Goal: Task Accomplishment & Management: Complete application form

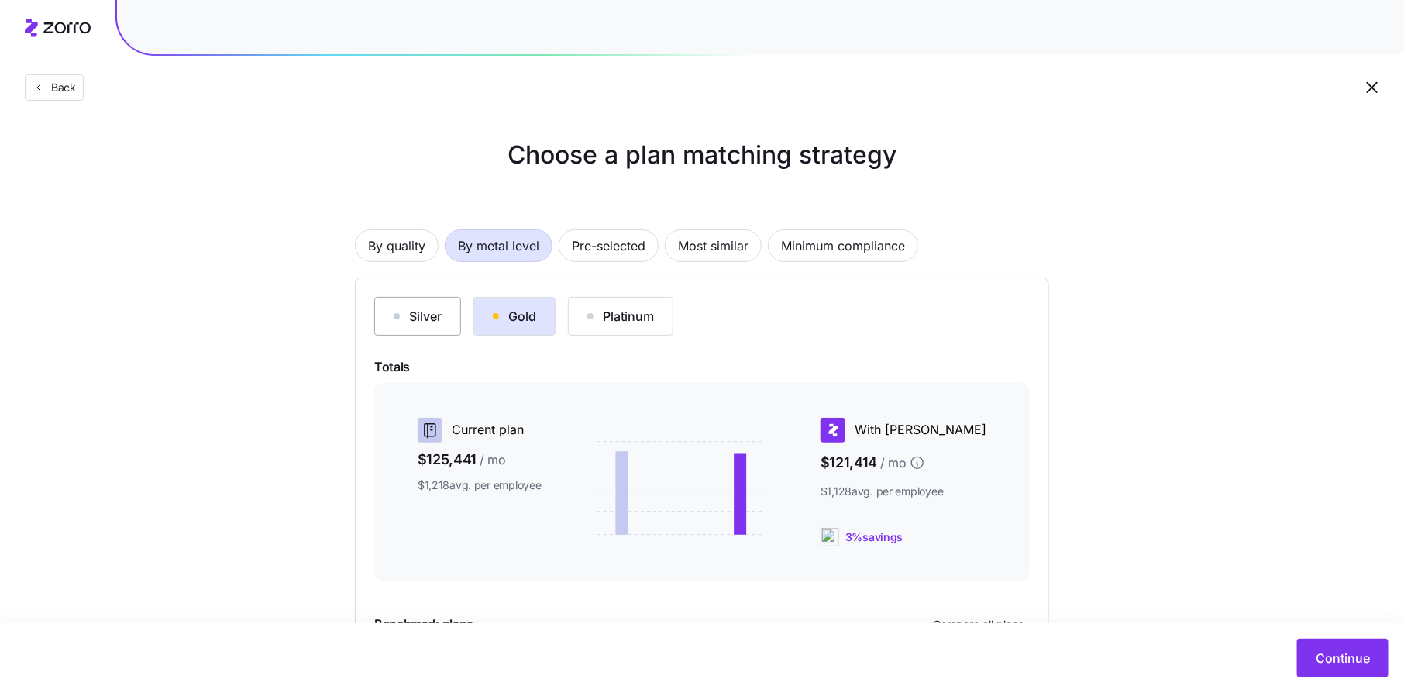
click at [415, 317] on div "Silver" at bounding box center [418, 316] width 48 height 19
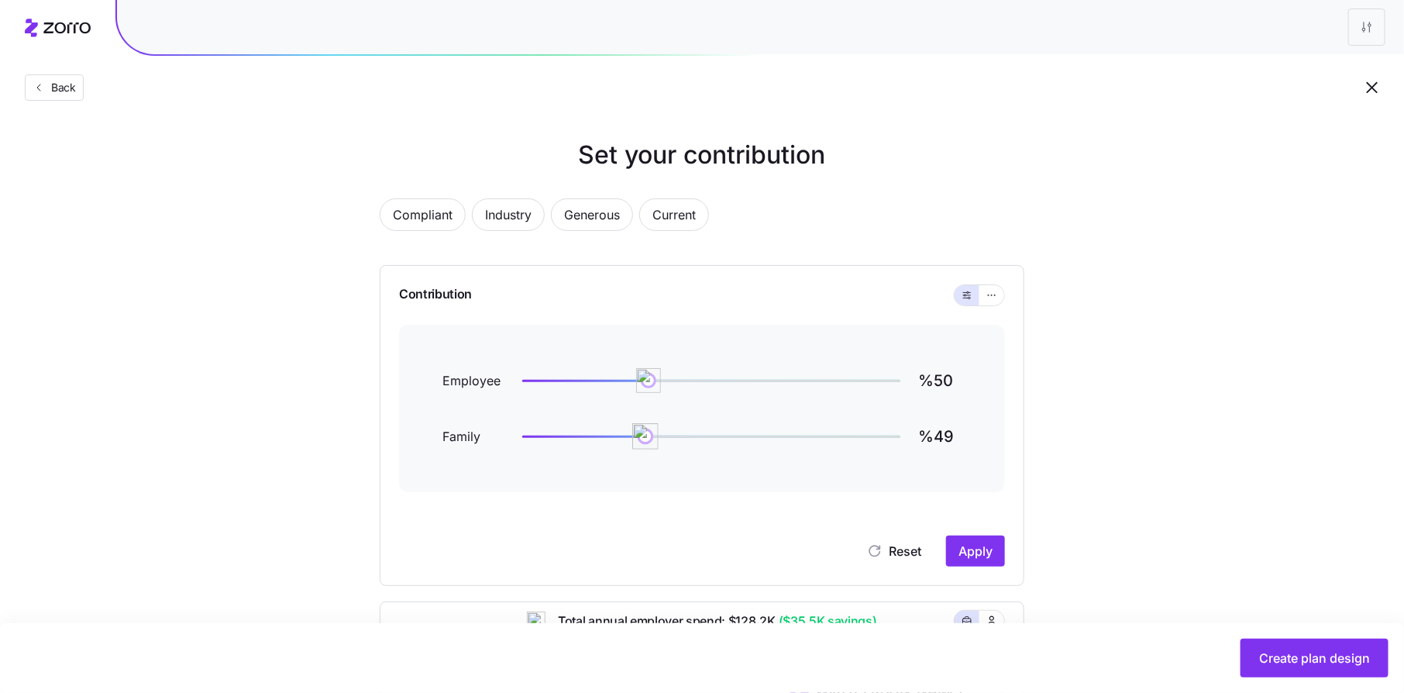
type input "%50"
drag, startPoint x: 525, startPoint y: 443, endPoint x: 649, endPoint y: 436, distance: 124.2
click at [649, 436] on img at bounding box center [649, 436] width 26 height 26
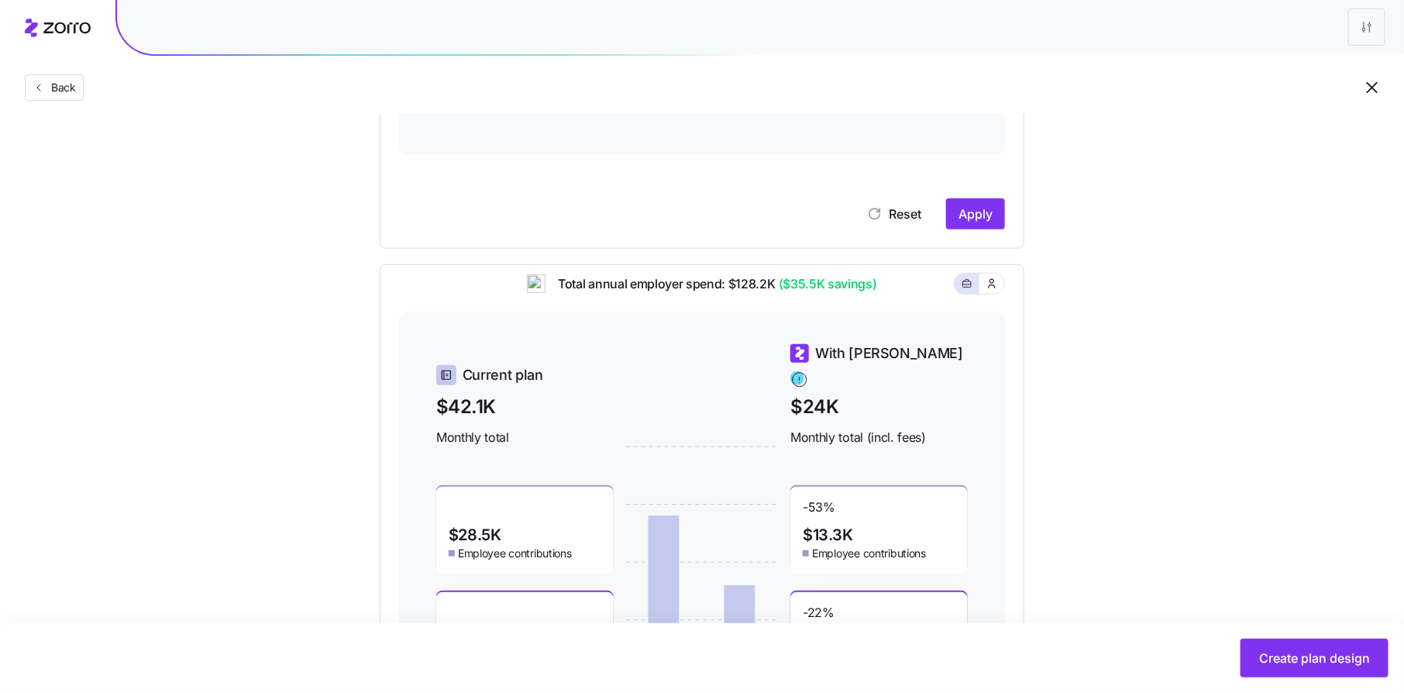
scroll to position [306, 0]
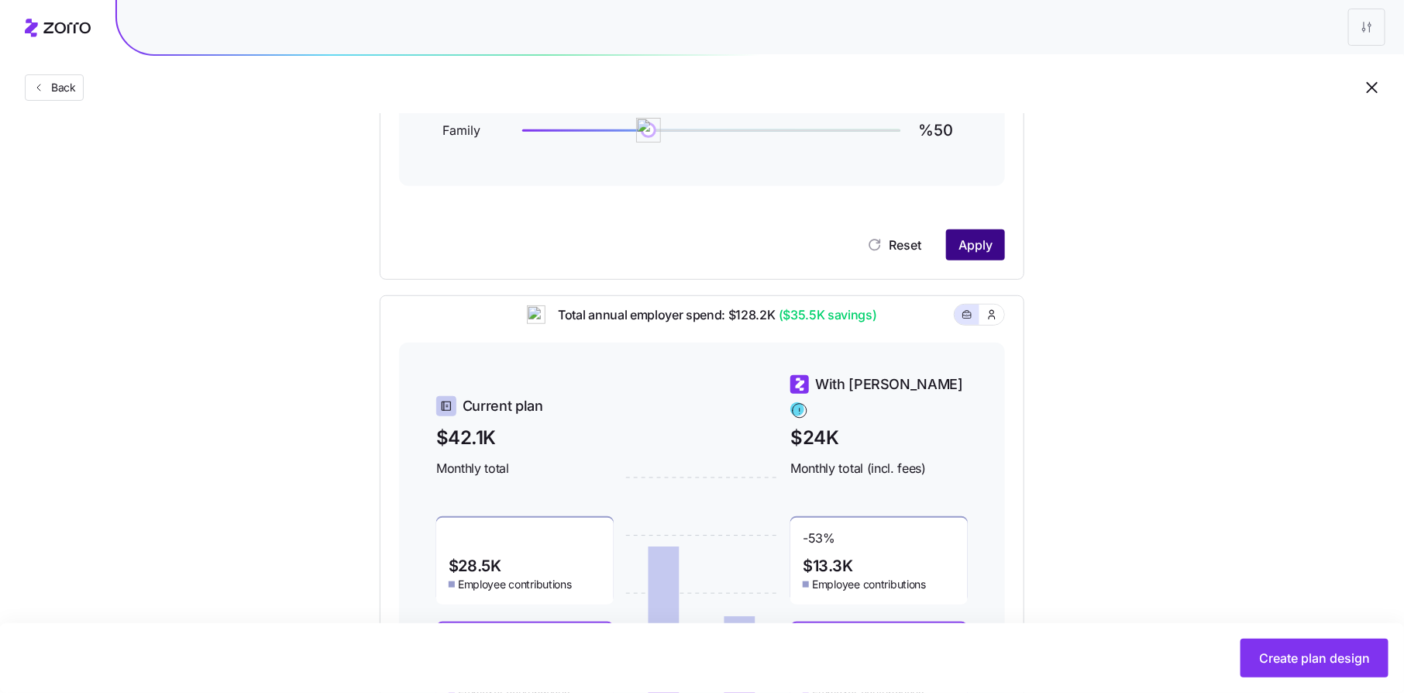
click at [964, 250] on span "Apply" at bounding box center [976, 245] width 34 height 19
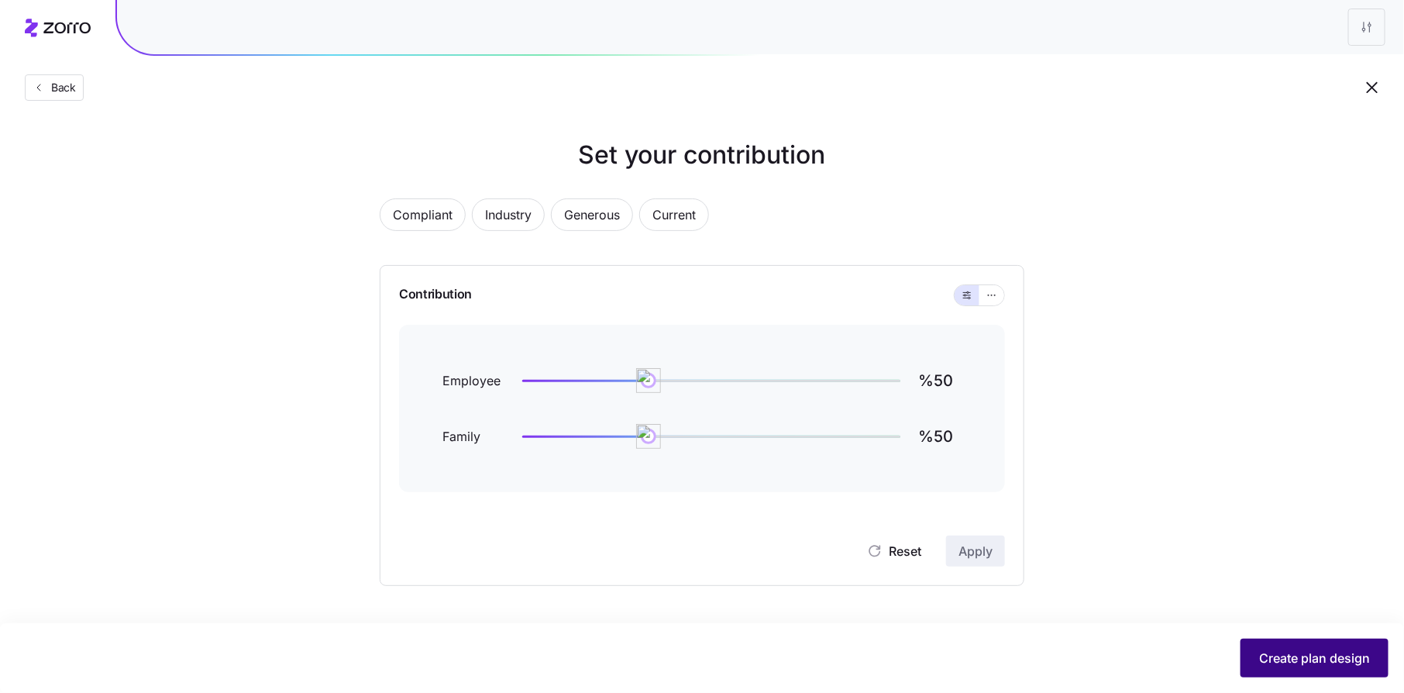
click at [1339, 670] on button "Create plan design" at bounding box center [1315, 658] width 148 height 39
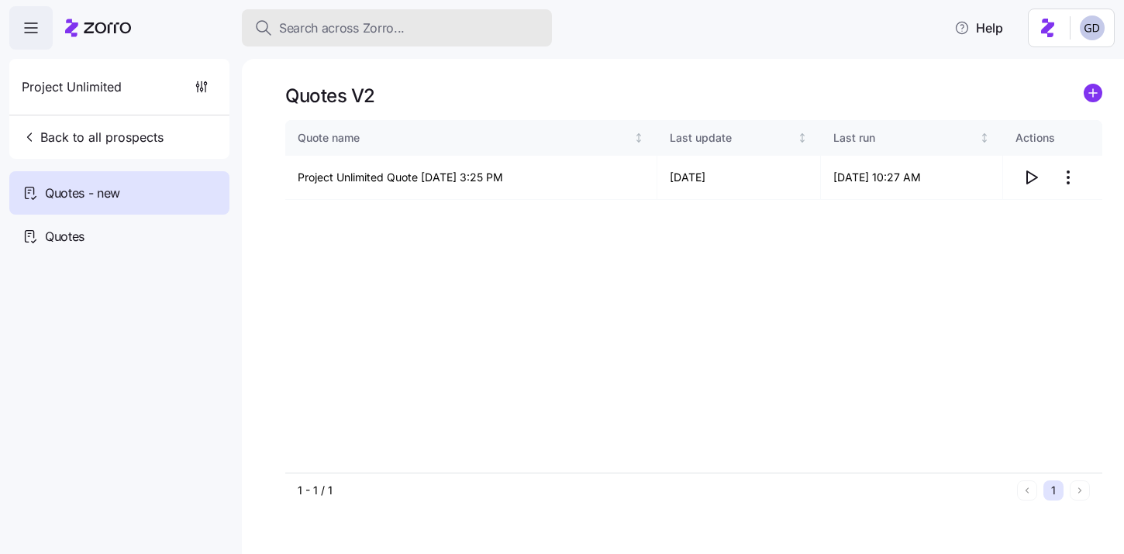
click at [390, 32] on span "Search across Zorro..." at bounding box center [342, 28] width 126 height 19
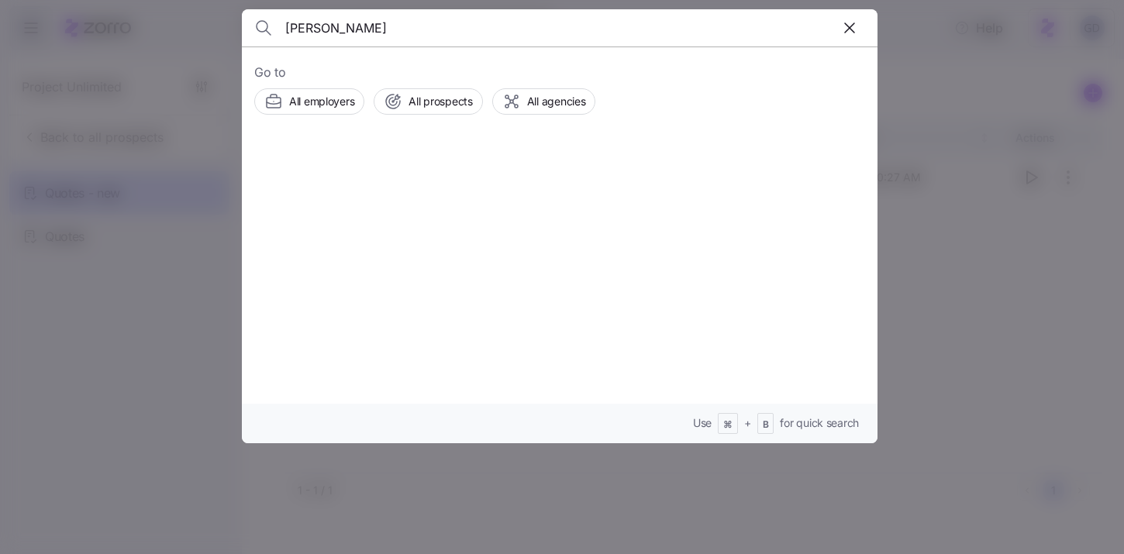
type input "Arlo B"
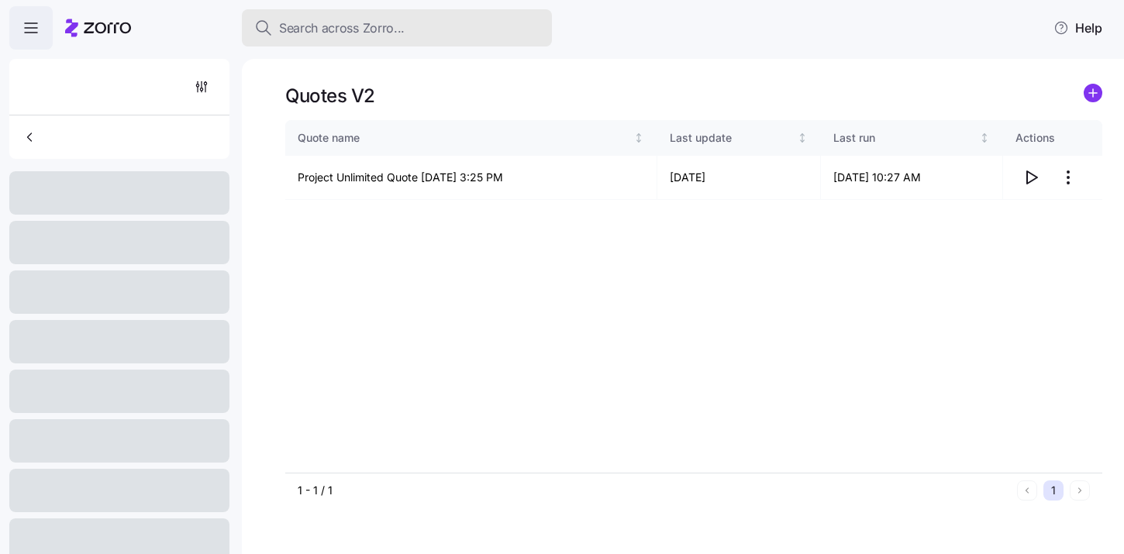
click at [425, 30] on div "Search across Zorro..." at bounding box center [396, 28] width 285 height 19
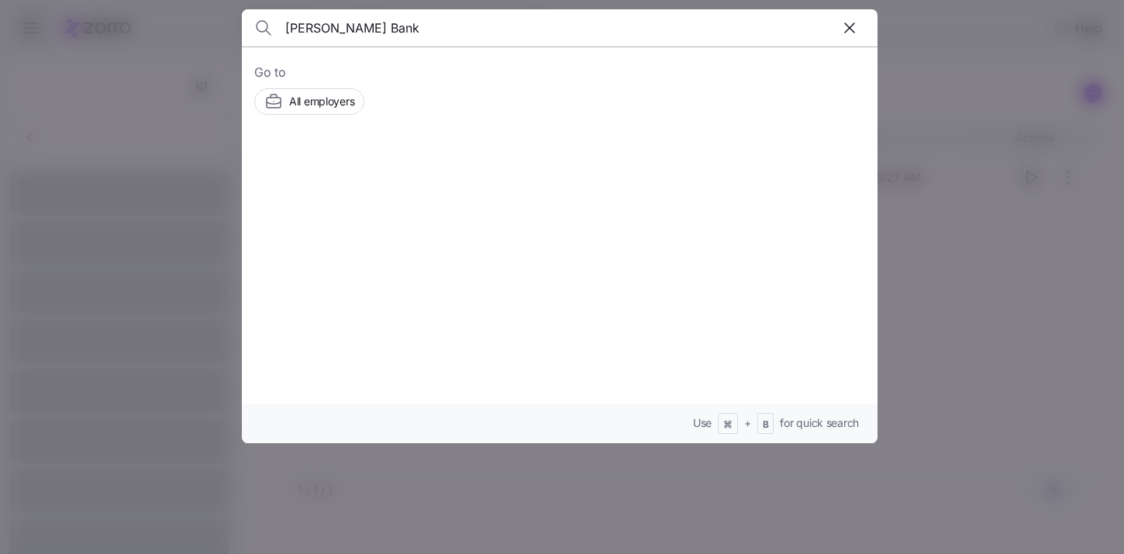
type input "Arlo Bank"
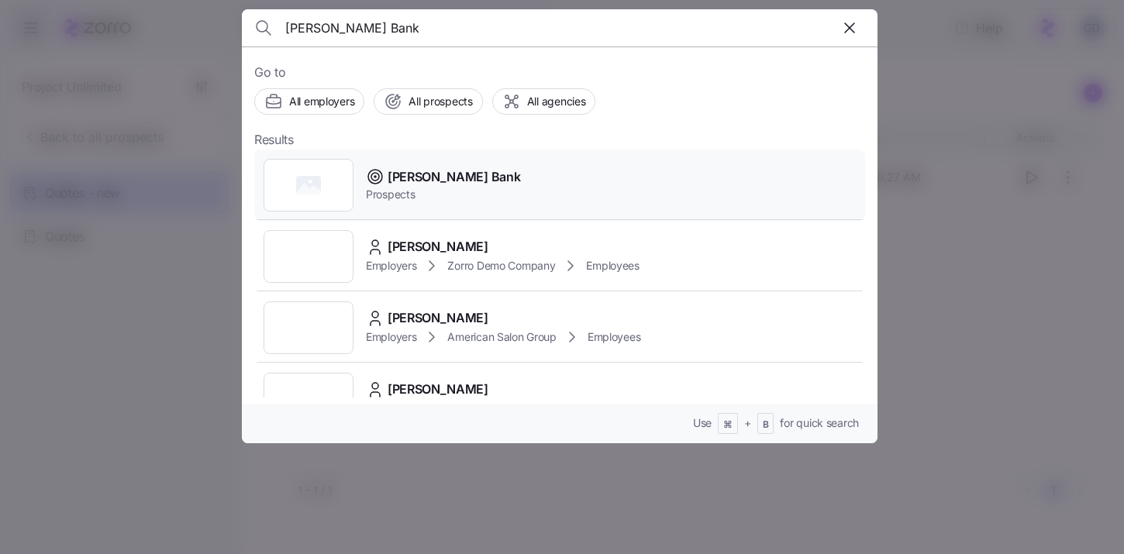
click at [412, 174] on span "Arlo Bank" at bounding box center [454, 176] width 133 height 19
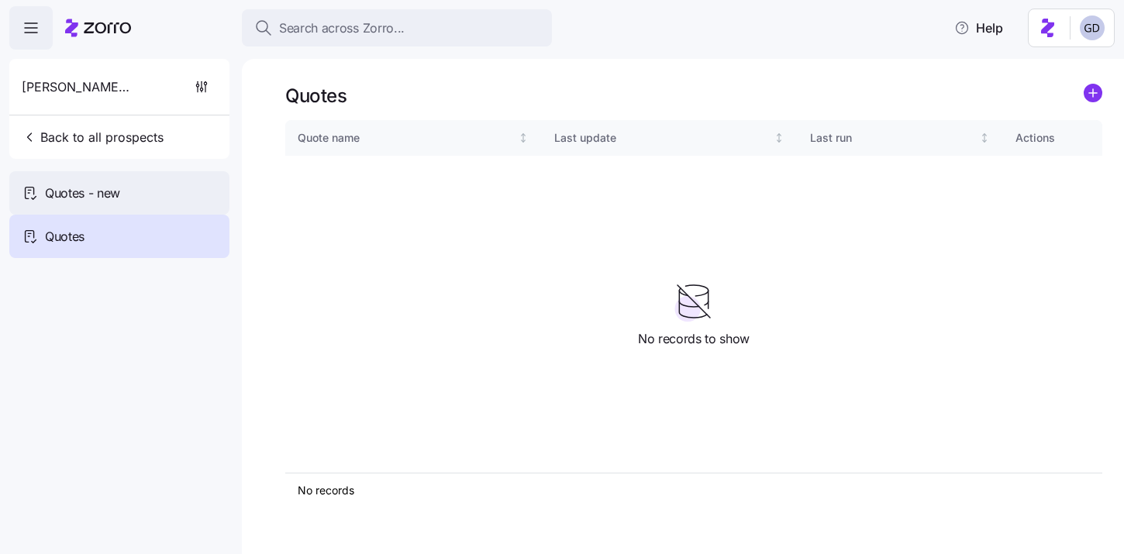
click at [202, 196] on div "Quotes - new" at bounding box center [119, 192] width 220 height 43
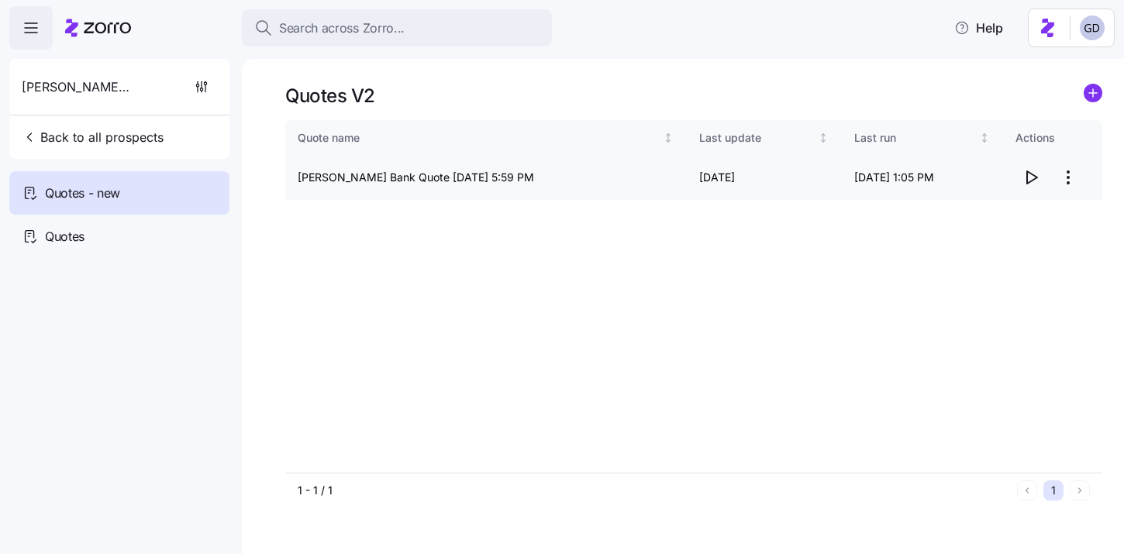
click at [1028, 171] on icon "button" at bounding box center [1031, 177] width 19 height 19
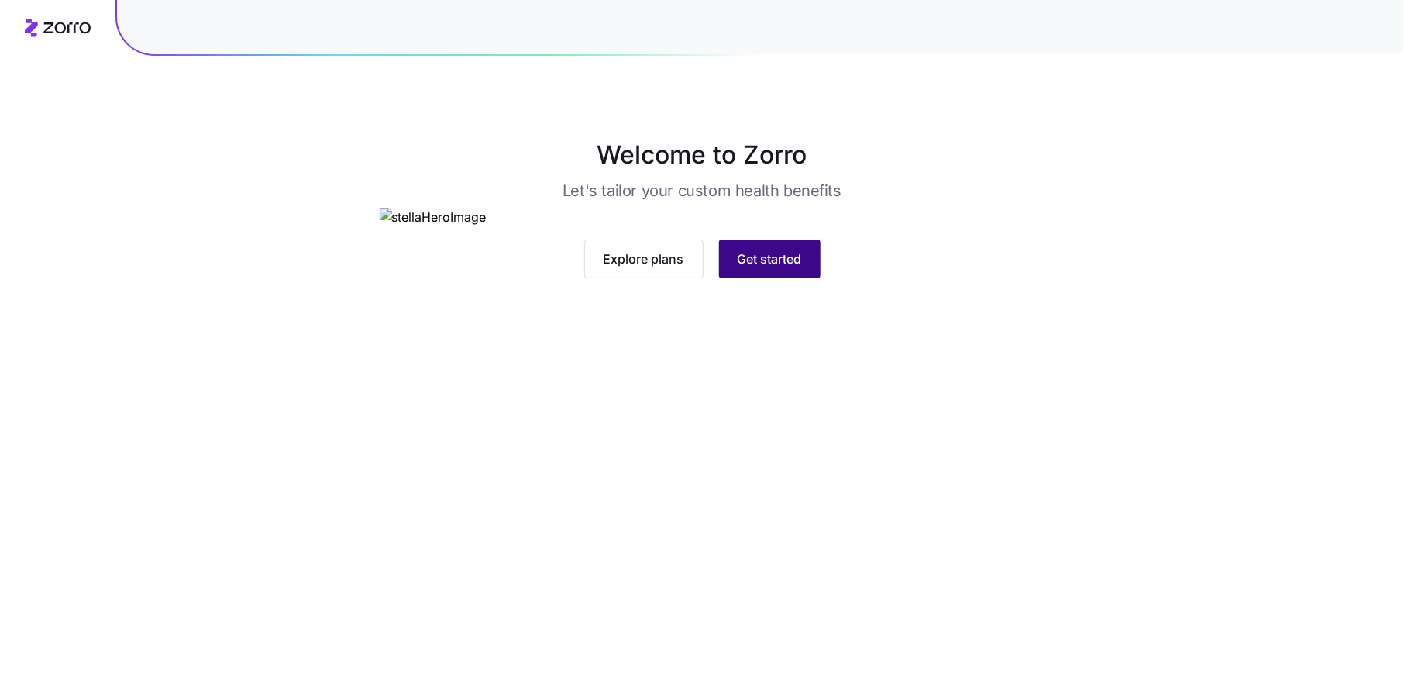
click at [766, 268] on span "Get started" at bounding box center [770, 259] width 64 height 19
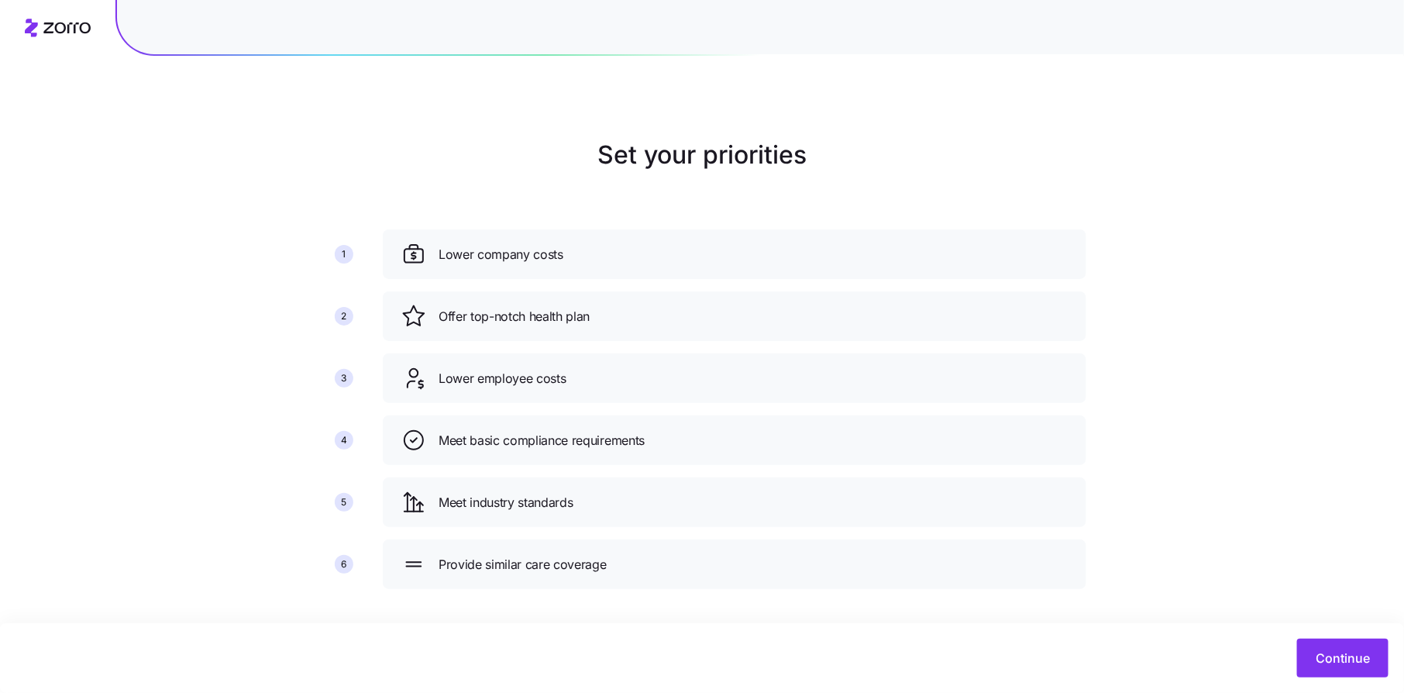
click at [1363, 678] on div "Continue" at bounding box center [702, 658] width 1404 height 70
click at [1360, 655] on span "Continue" at bounding box center [1343, 658] width 54 height 19
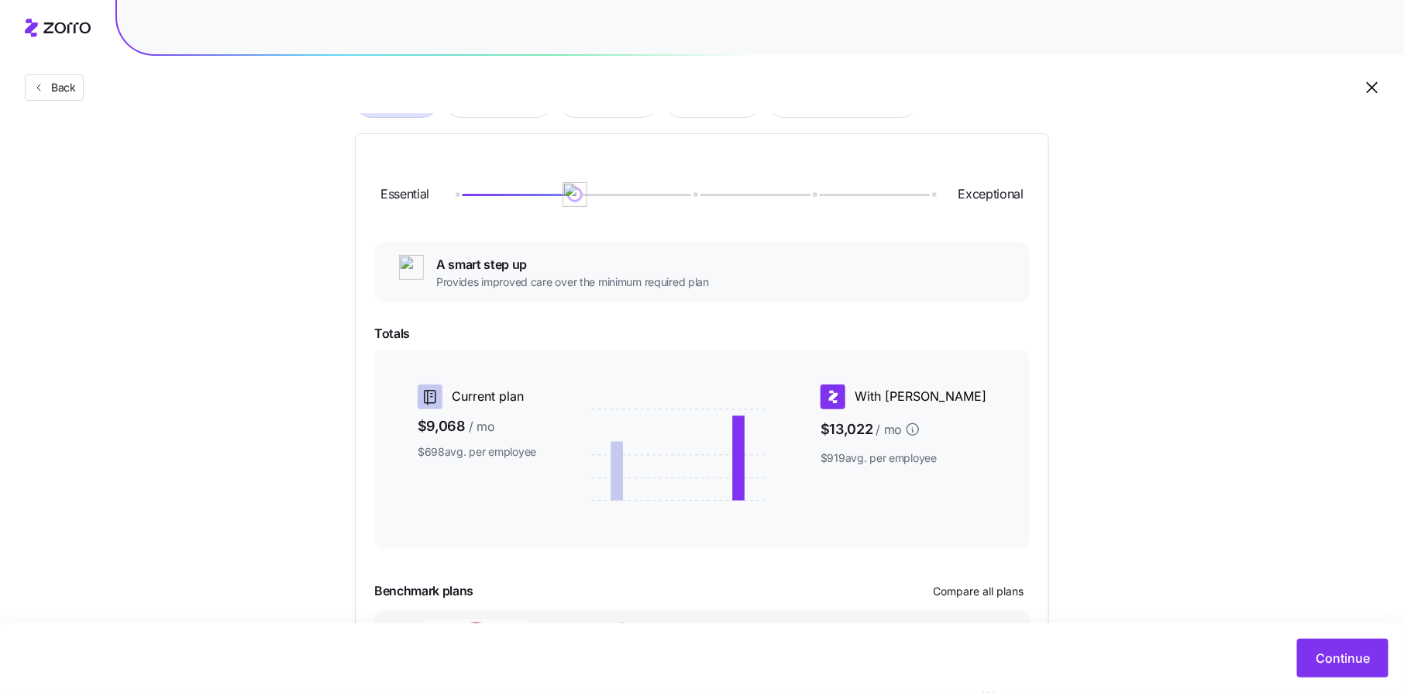
scroll to position [126, 0]
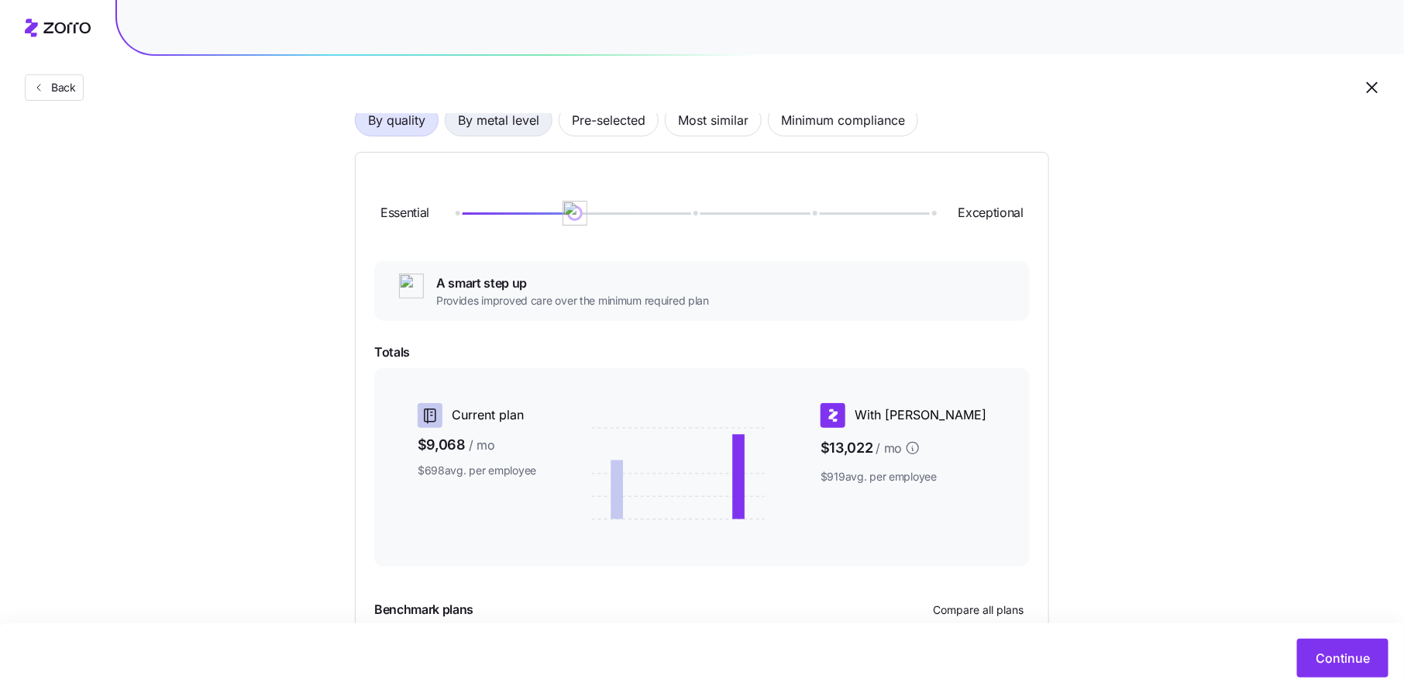
click at [525, 128] on span "By metal level" at bounding box center [498, 120] width 81 height 31
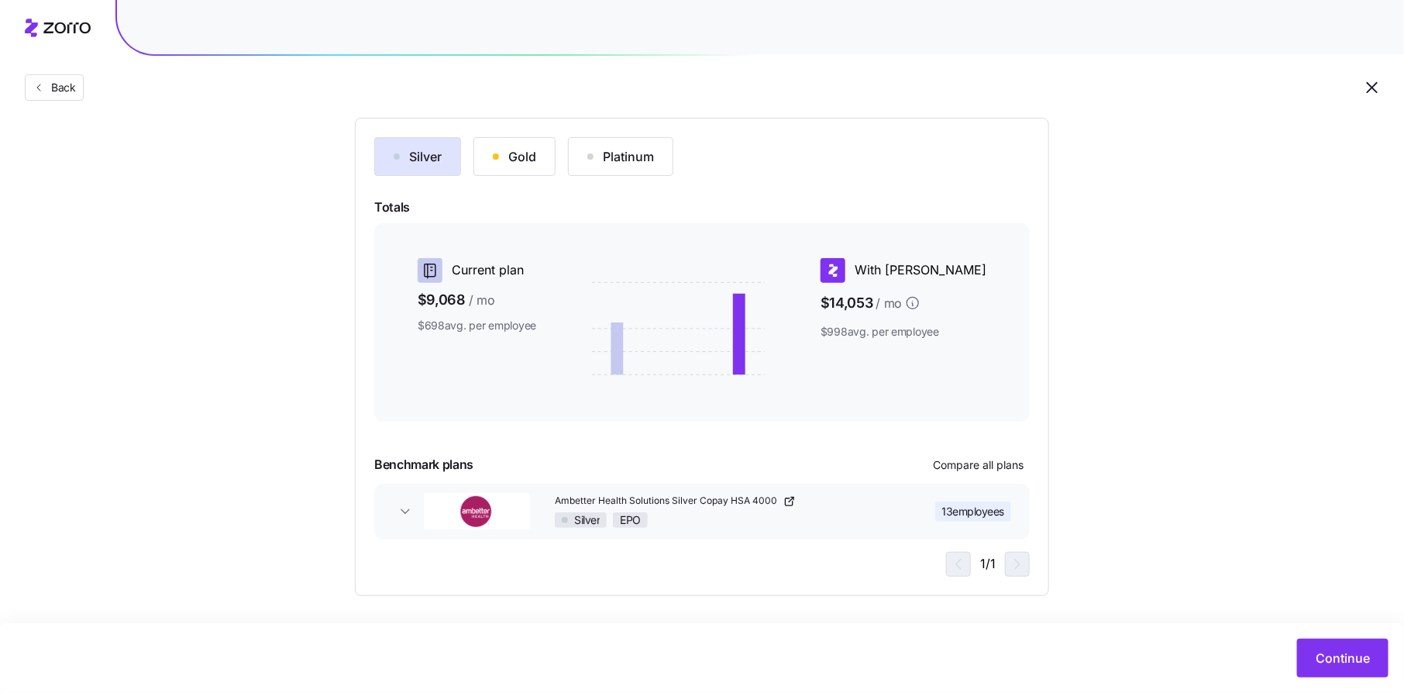
scroll to position [161, 0]
click at [1333, 662] on span "Continue" at bounding box center [1343, 658] width 54 height 19
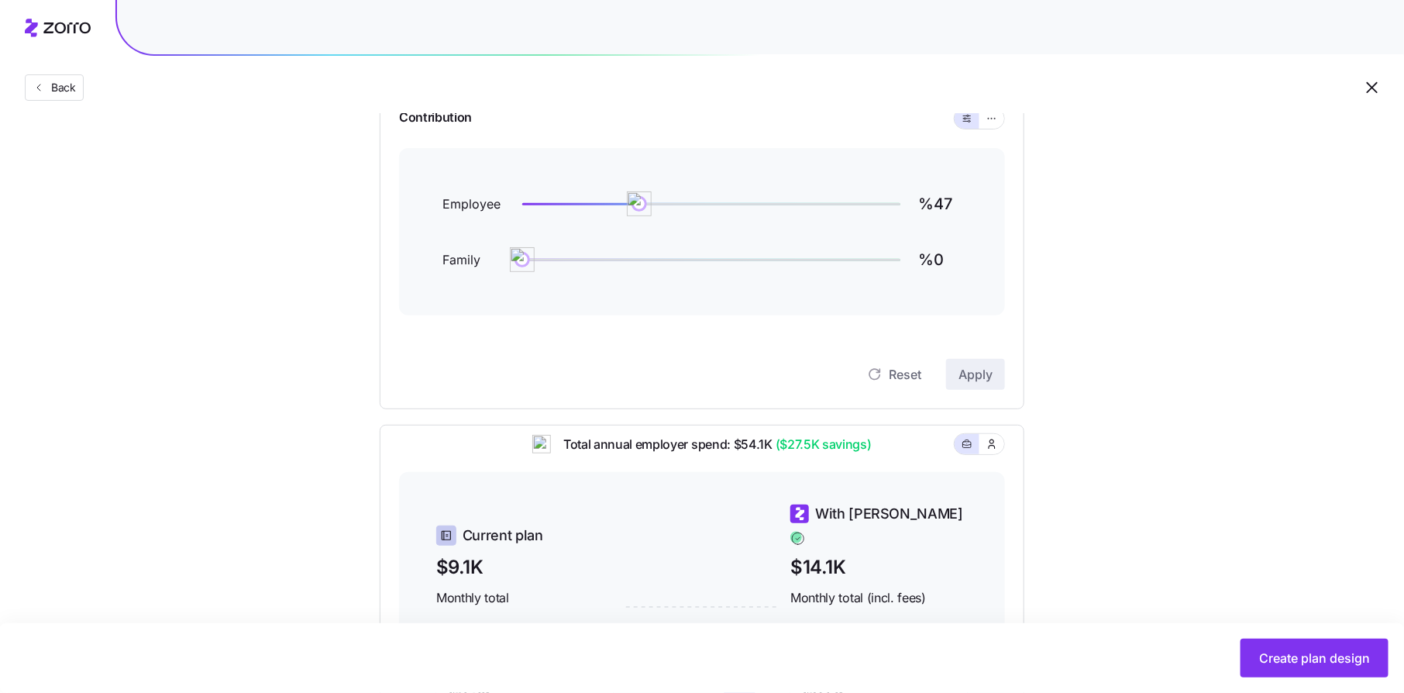
scroll to position [175, 0]
type input "%80"
drag, startPoint x: 644, startPoint y: 205, endPoint x: 725, endPoint y: 202, distance: 81.5
click at [725, 202] on img at bounding box center [724, 205] width 26 height 26
click at [965, 386] on button "Apply" at bounding box center [975, 375] width 59 height 31
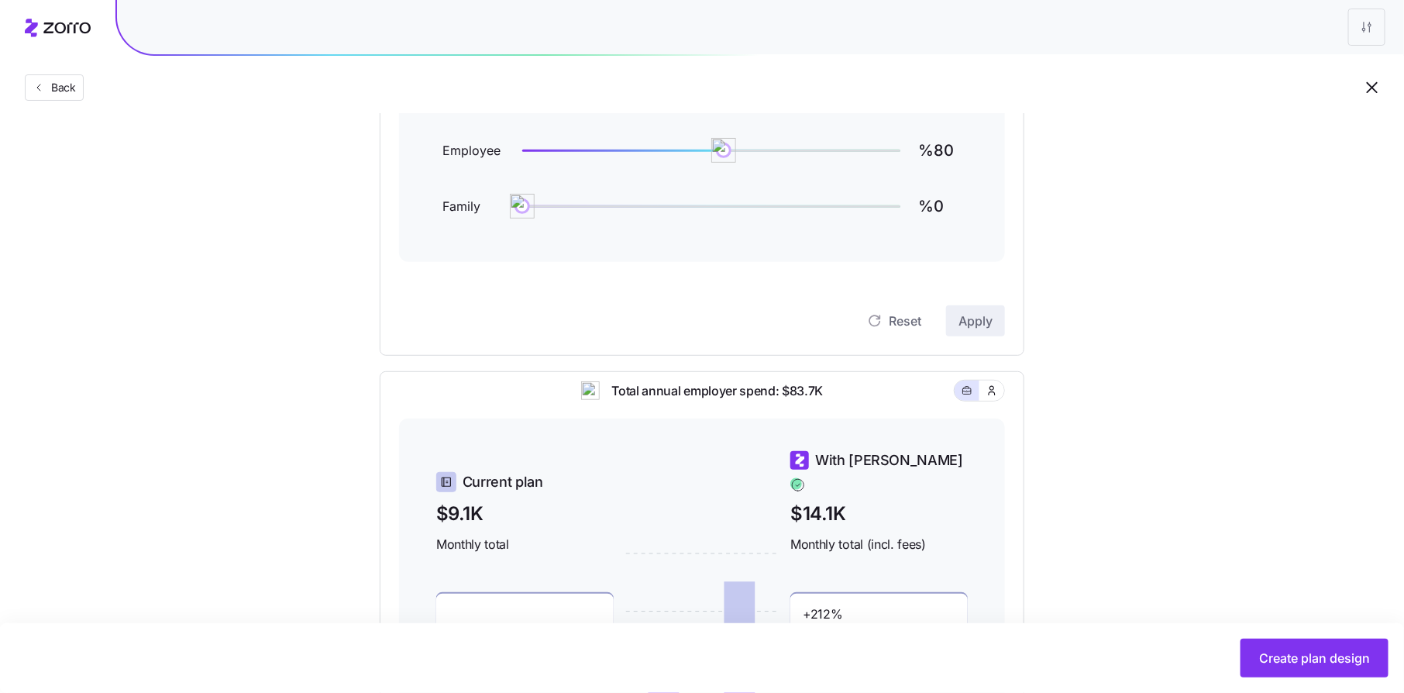
scroll to position [222, 0]
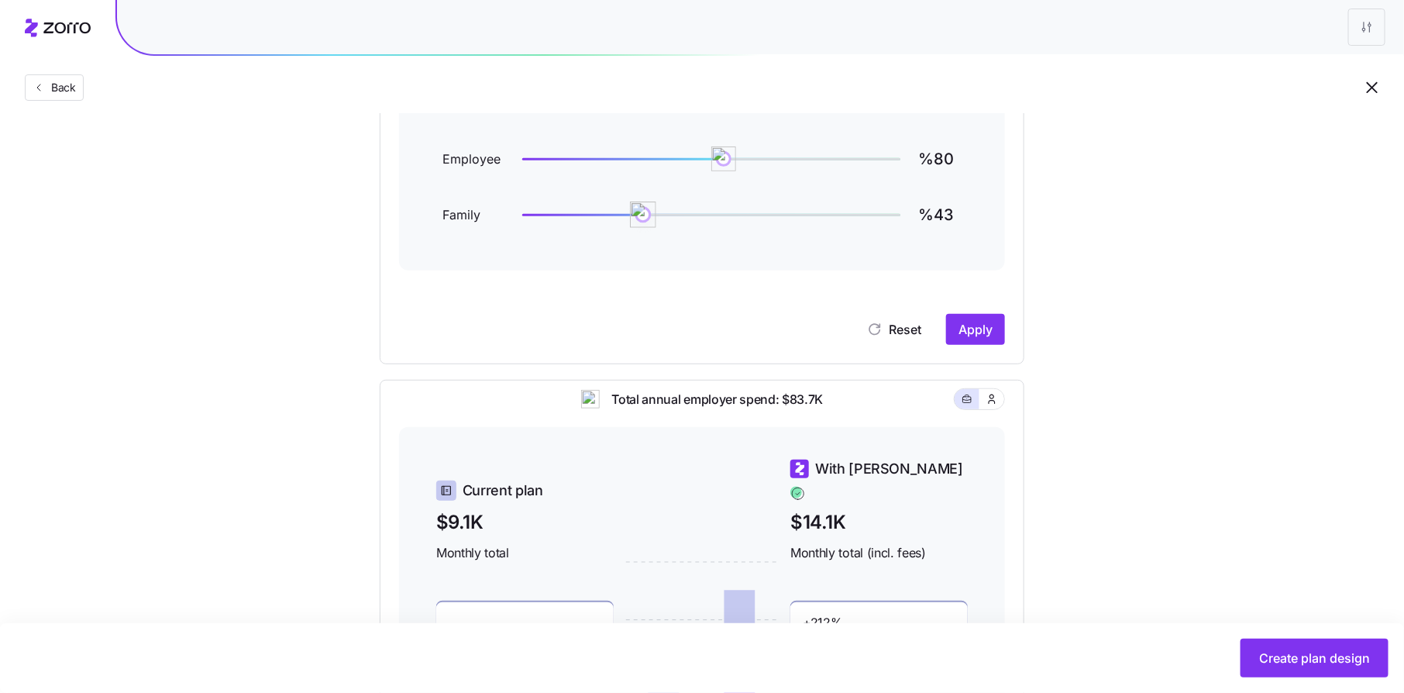
type input "%42"
drag, startPoint x: 522, startPoint y: 219, endPoint x: 628, endPoint y: 222, distance: 106.2
click at [628, 222] on img at bounding box center [628, 215] width 26 height 26
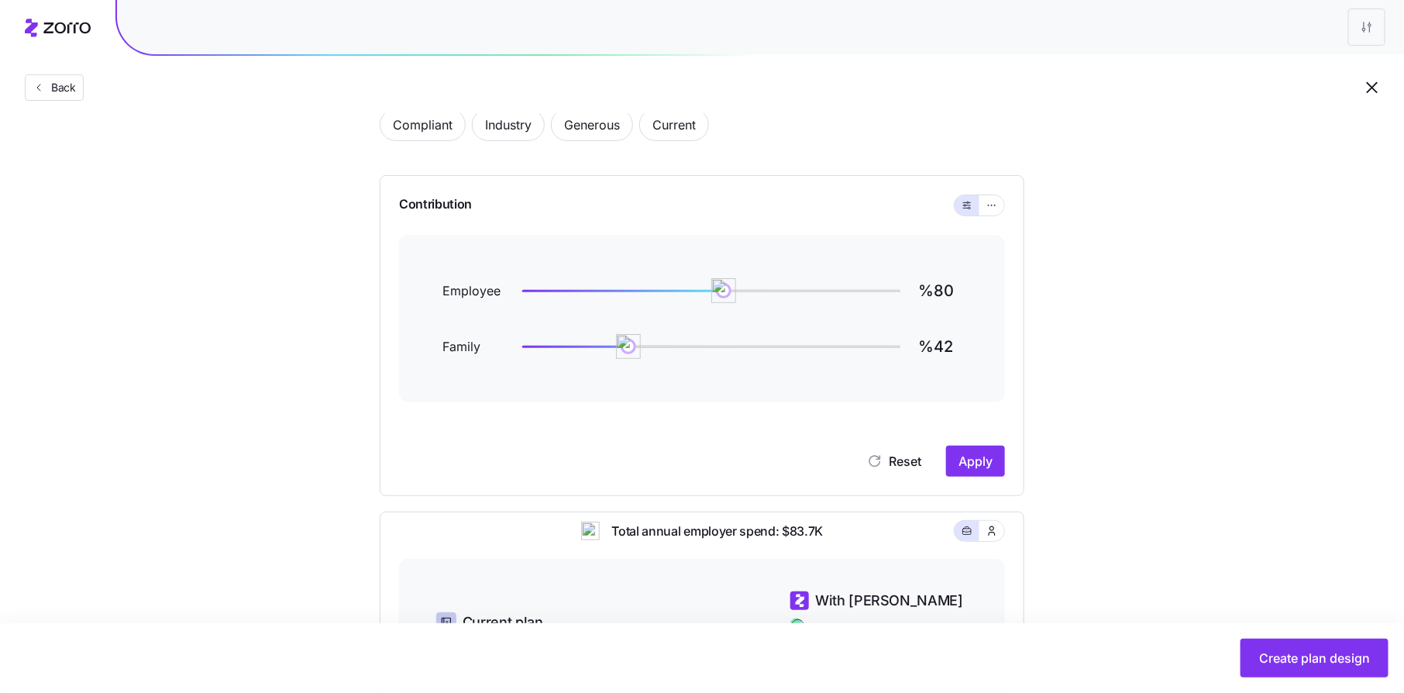
scroll to position [67, 0]
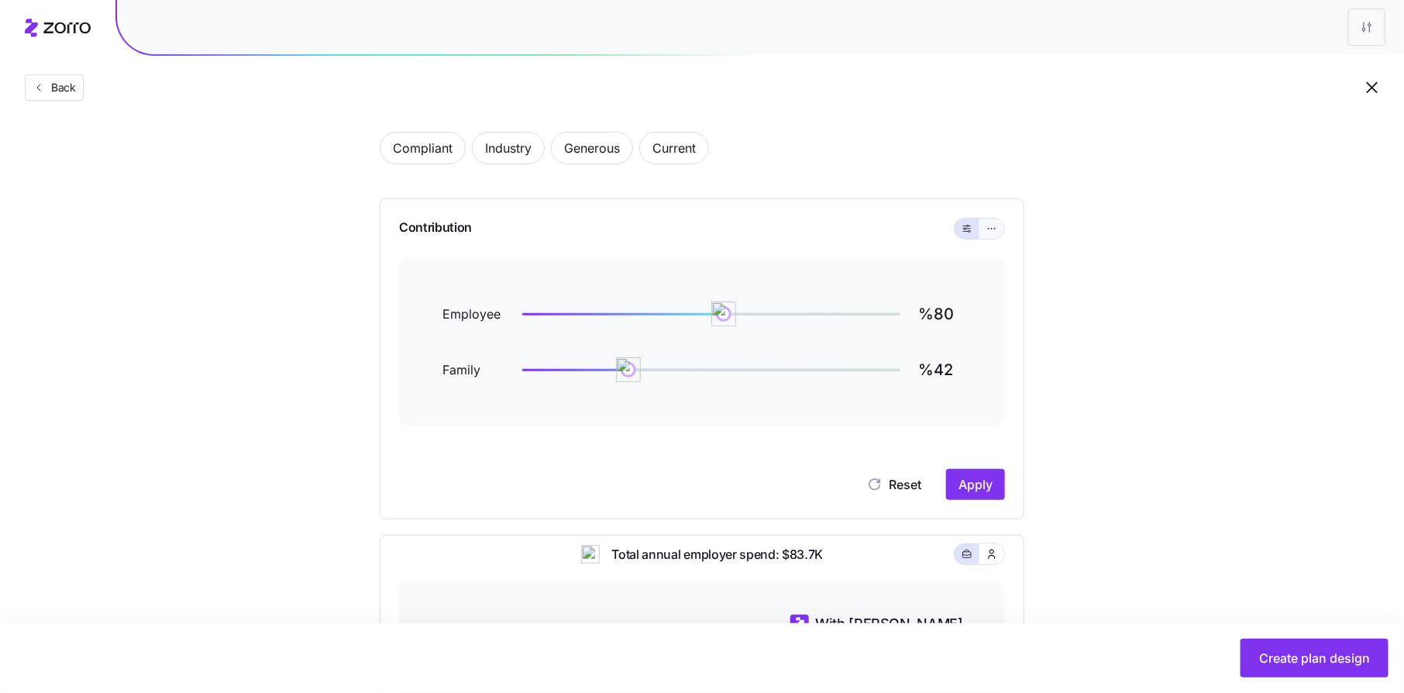
click at [990, 229] on icon "button" at bounding box center [992, 228] width 11 height 19
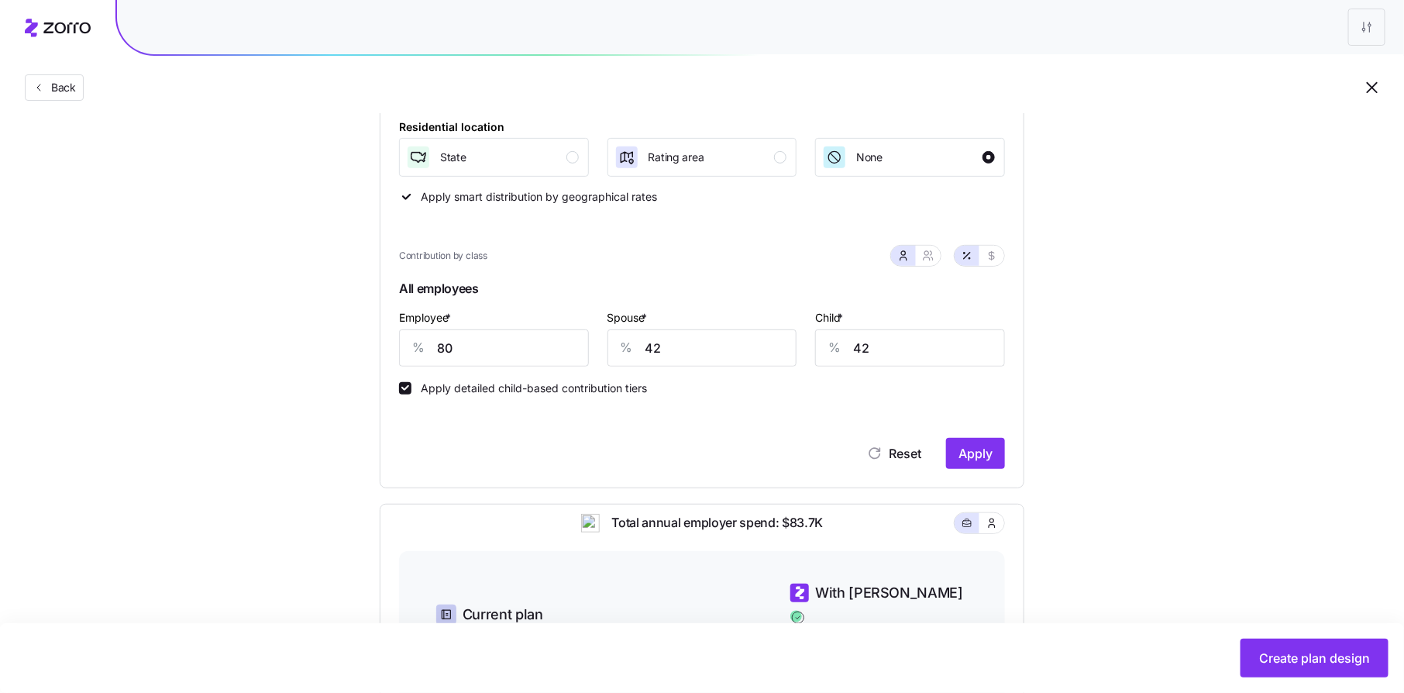
scroll to position [238, 0]
click at [509, 341] on input "80" at bounding box center [494, 344] width 190 height 37
drag, startPoint x: 722, startPoint y: 352, endPoint x: 511, endPoint y: 352, distance: 211.6
click at [512, 352] on div "Employee * % 80 Spouse * % 42 Child * % 42" at bounding box center [702, 334] width 625 height 78
type input "0"
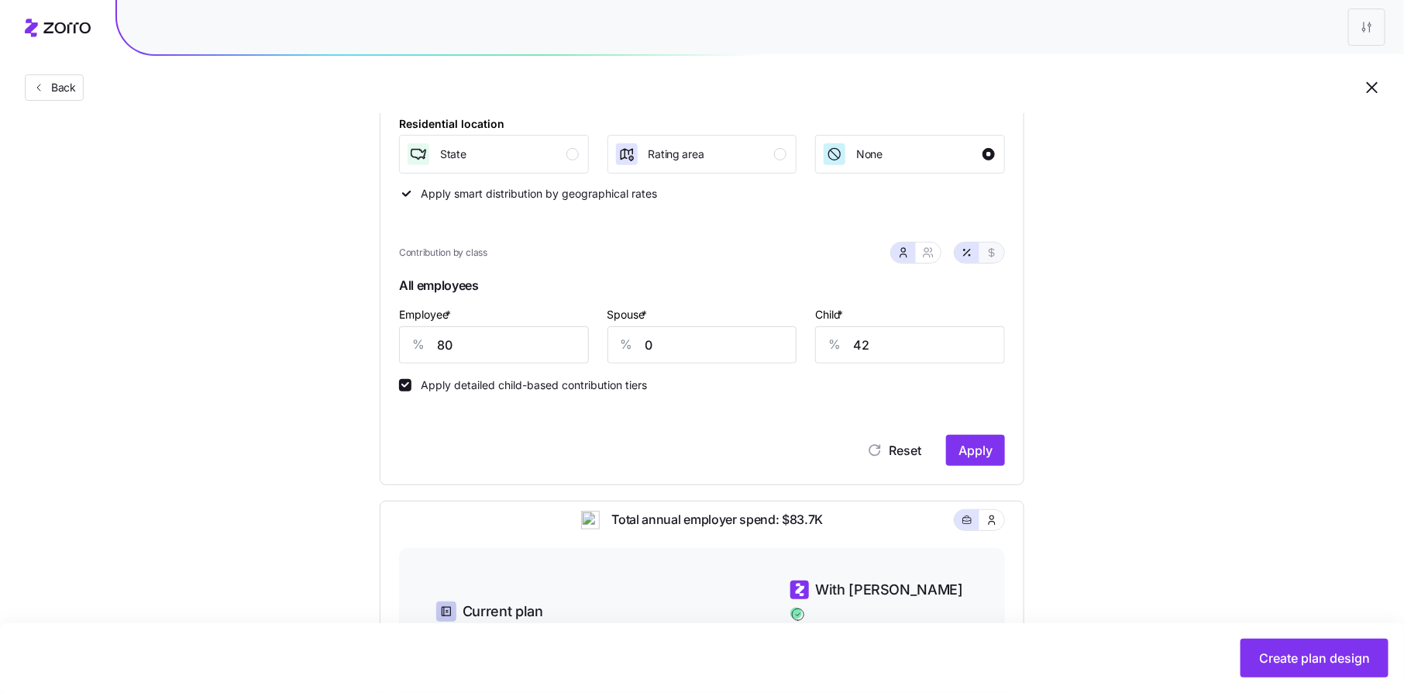
click at [1000, 254] on button "button" at bounding box center [992, 253] width 25 height 20
type input "455"
type input "144"
click at [690, 343] on input "0" at bounding box center [703, 344] width 190 height 37
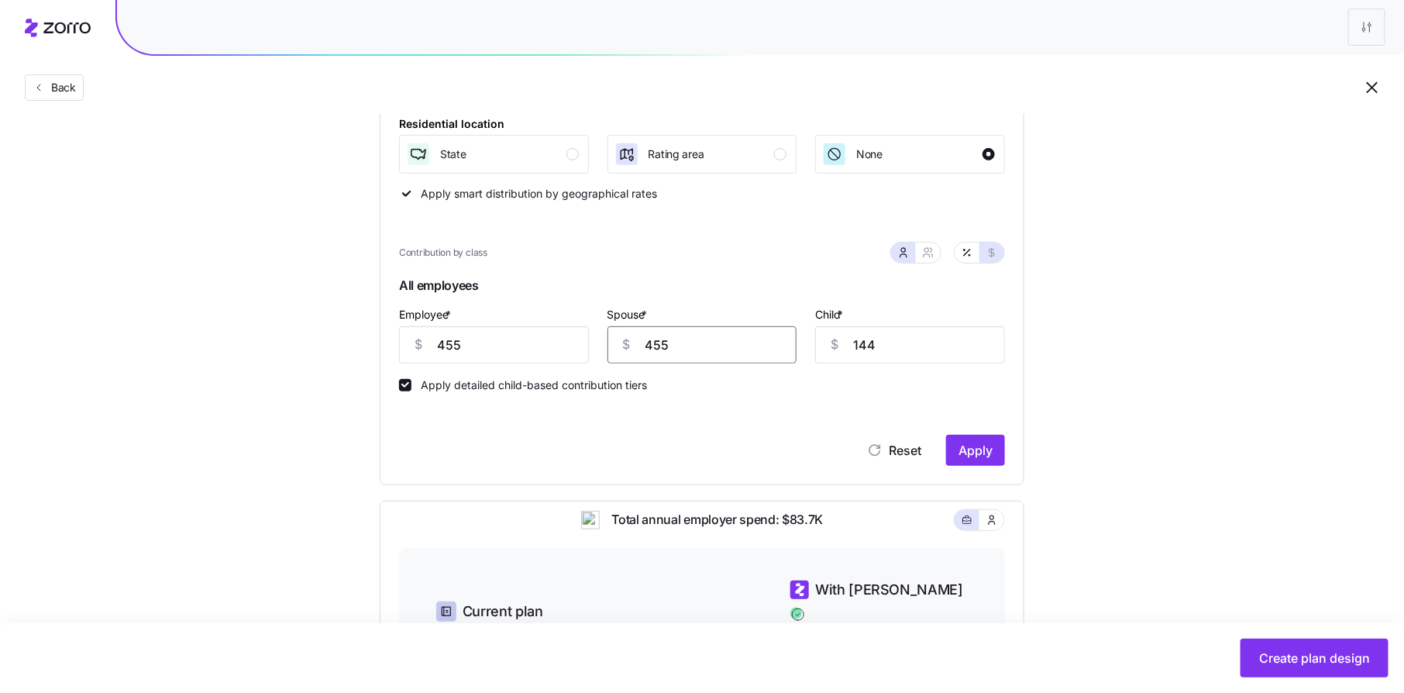
type input "455"
click at [930, 364] on div "Apply detailed child-based contribution tiers" at bounding box center [702, 378] width 606 height 28
click at [925, 349] on input "144" at bounding box center [910, 344] width 190 height 37
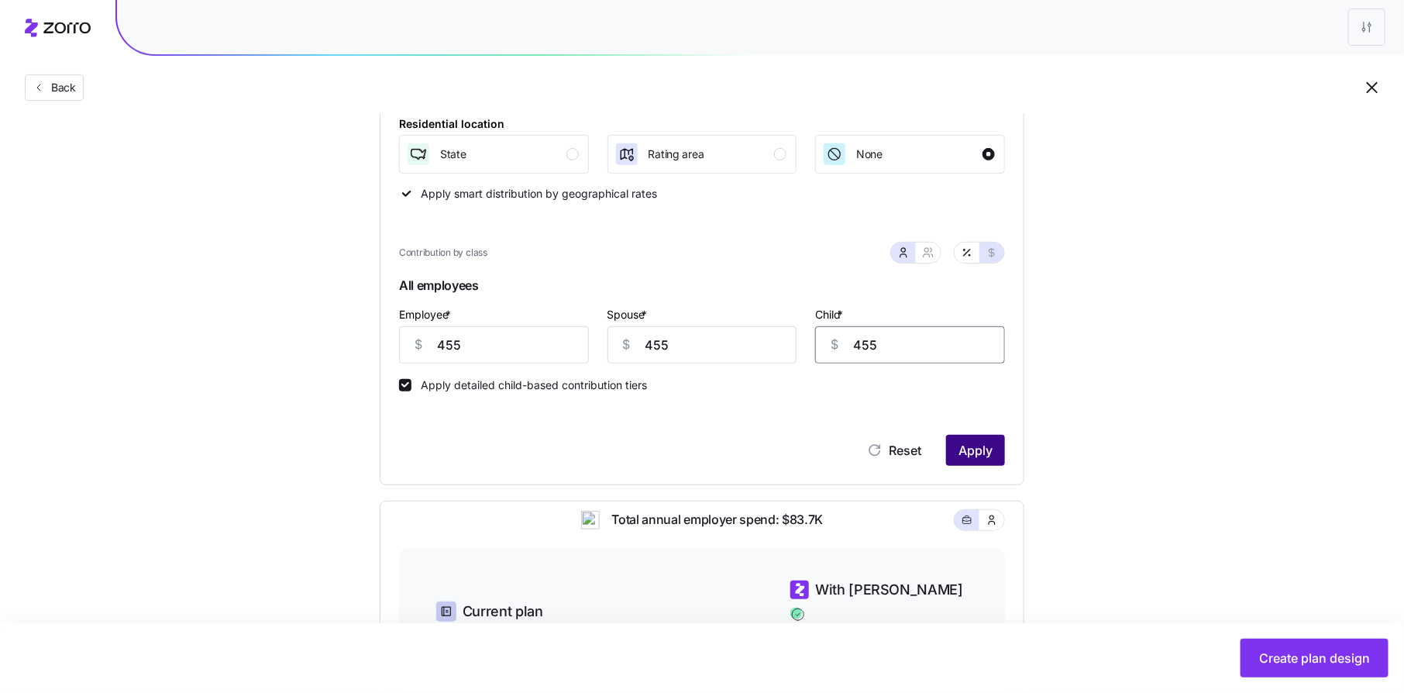
type input "455"
click at [971, 446] on span "Apply" at bounding box center [976, 450] width 34 height 19
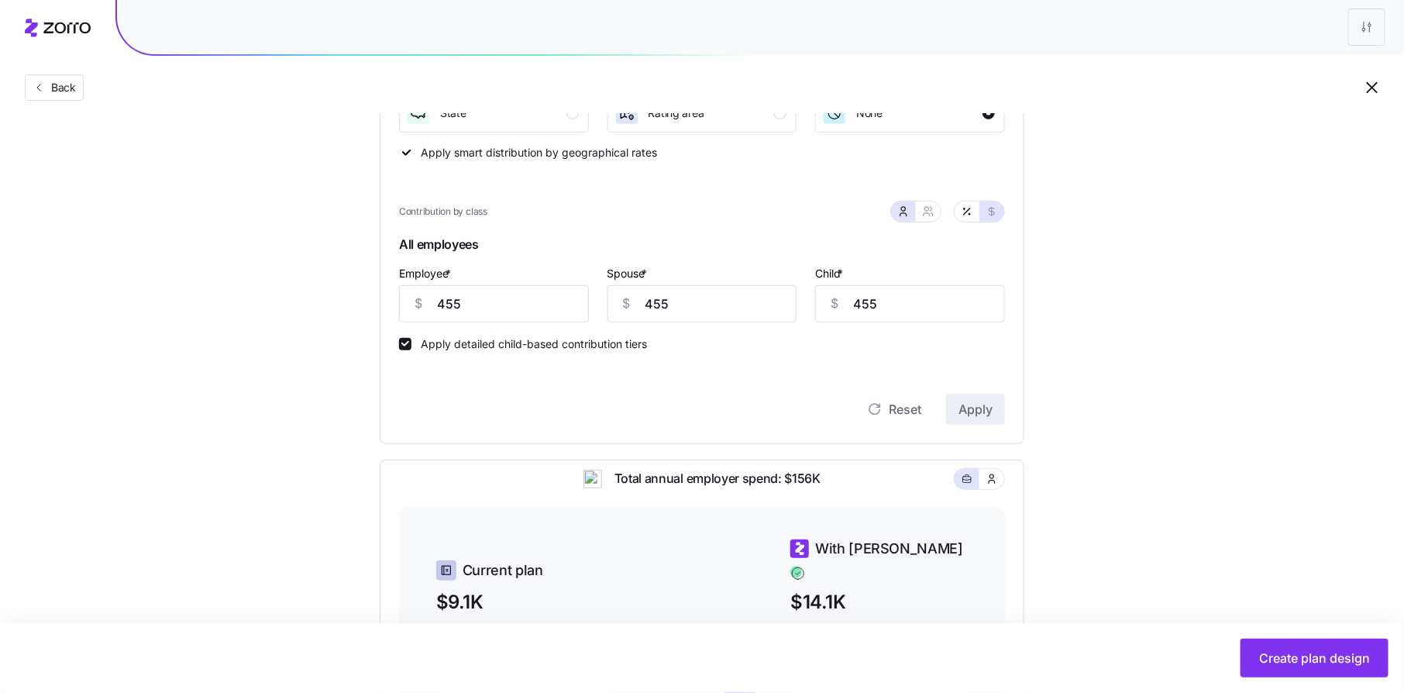
scroll to position [277, 0]
click at [971, 217] on button "button" at bounding box center [967, 213] width 12 height 12
type input "80"
type input "133"
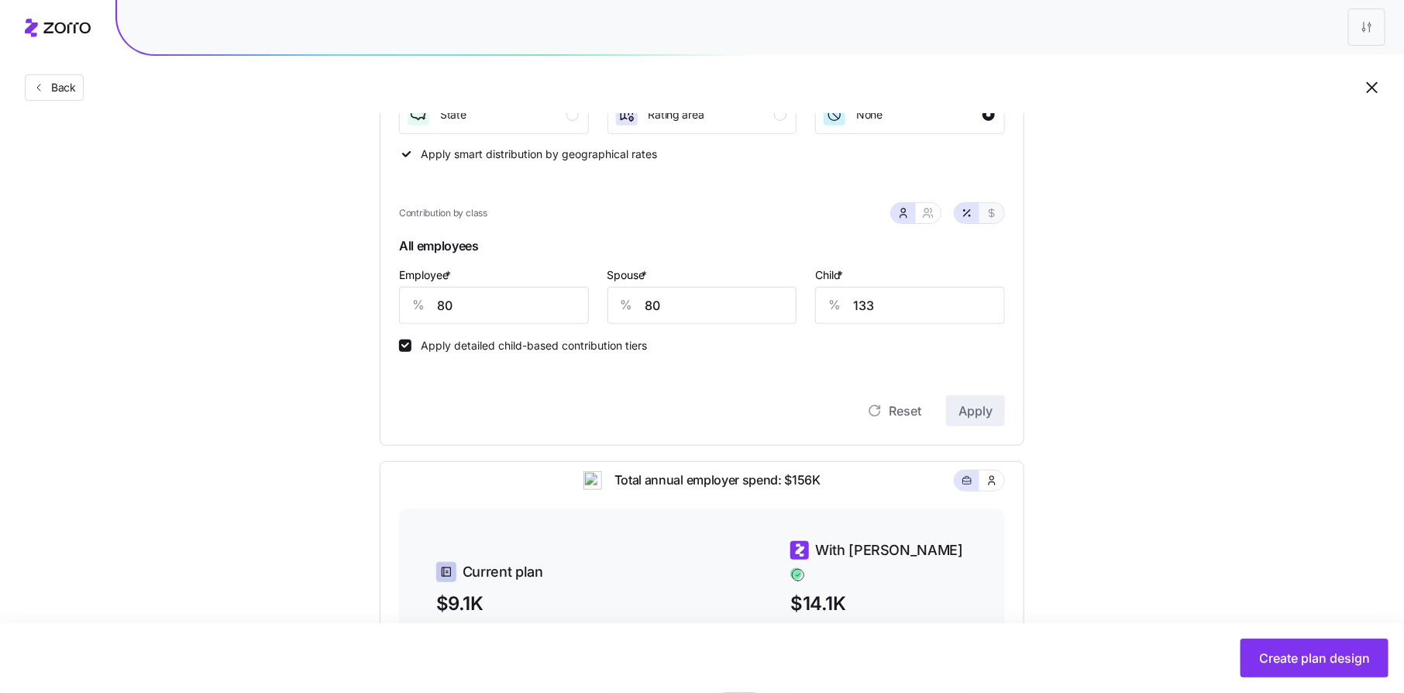
click at [1001, 209] on button "button" at bounding box center [992, 213] width 25 height 20
type input "455"
click at [963, 216] on icon "button" at bounding box center [967, 213] width 12 height 12
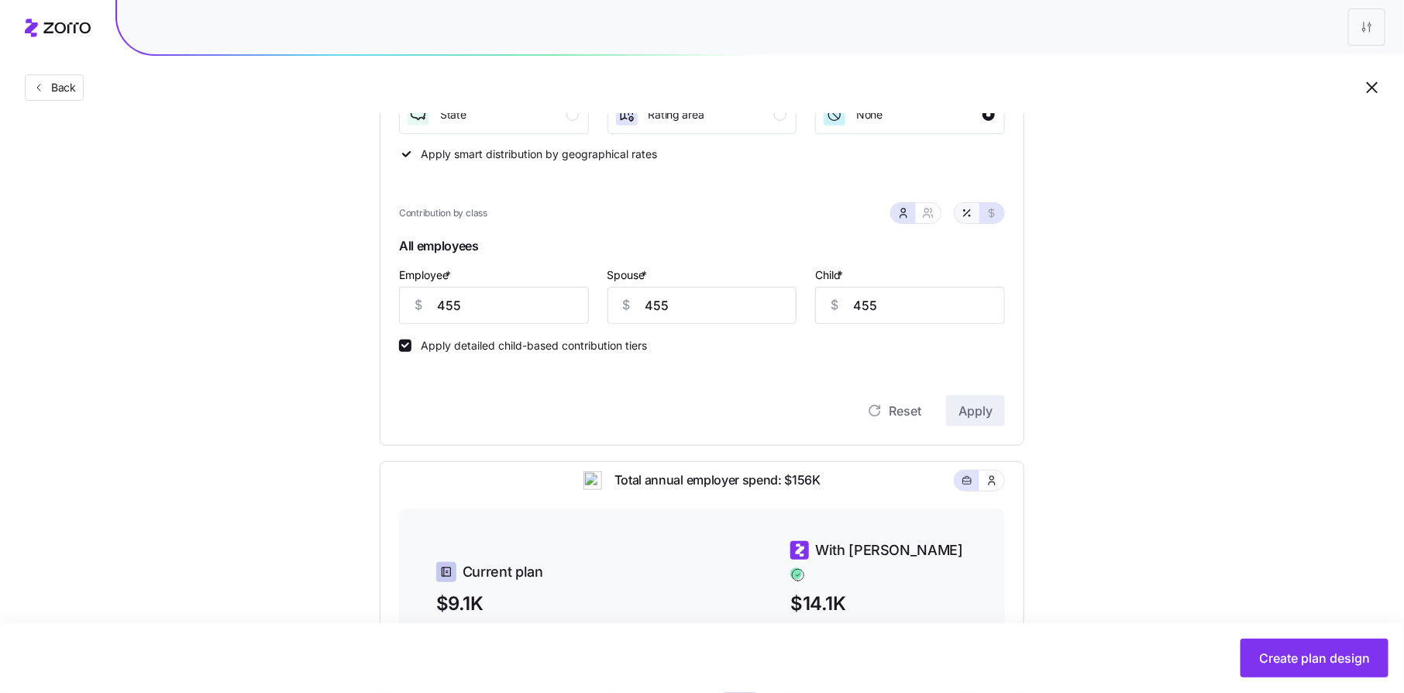
type input "80"
click at [895, 310] on input "133" at bounding box center [910, 305] width 190 height 37
type input "0"
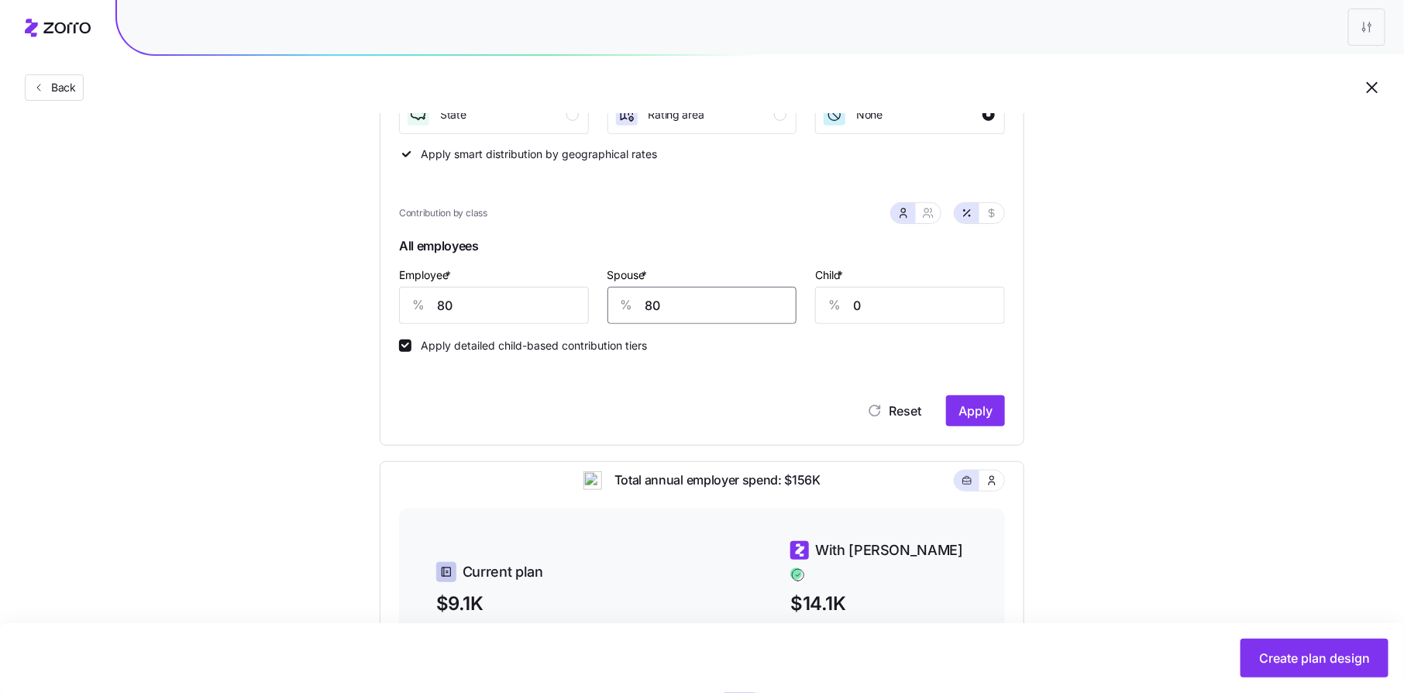
click at [720, 310] on input "80" at bounding box center [703, 305] width 190 height 37
type input "25"
click at [944, 284] on div "Child * % 0" at bounding box center [910, 294] width 190 height 59
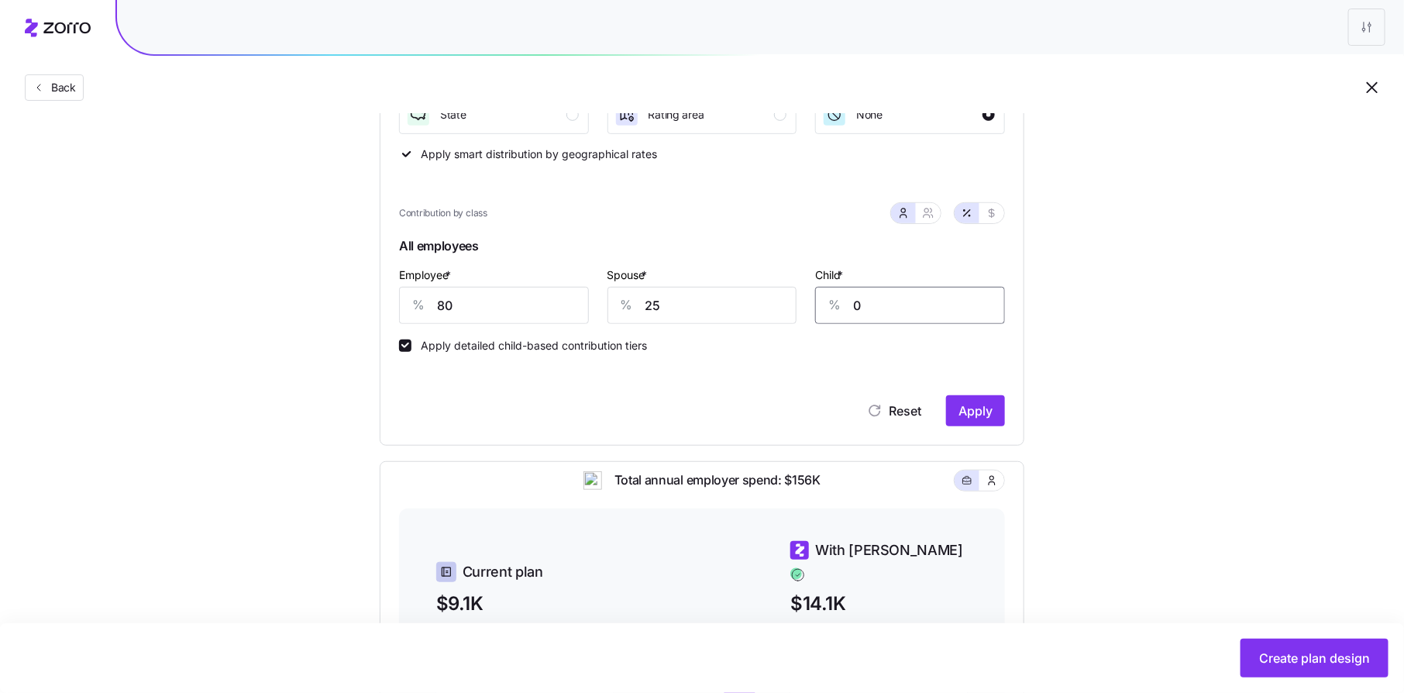
click at [939, 295] on input "0" at bounding box center [910, 305] width 190 height 37
type input "25"
click at [984, 411] on span "Apply" at bounding box center [976, 410] width 34 height 19
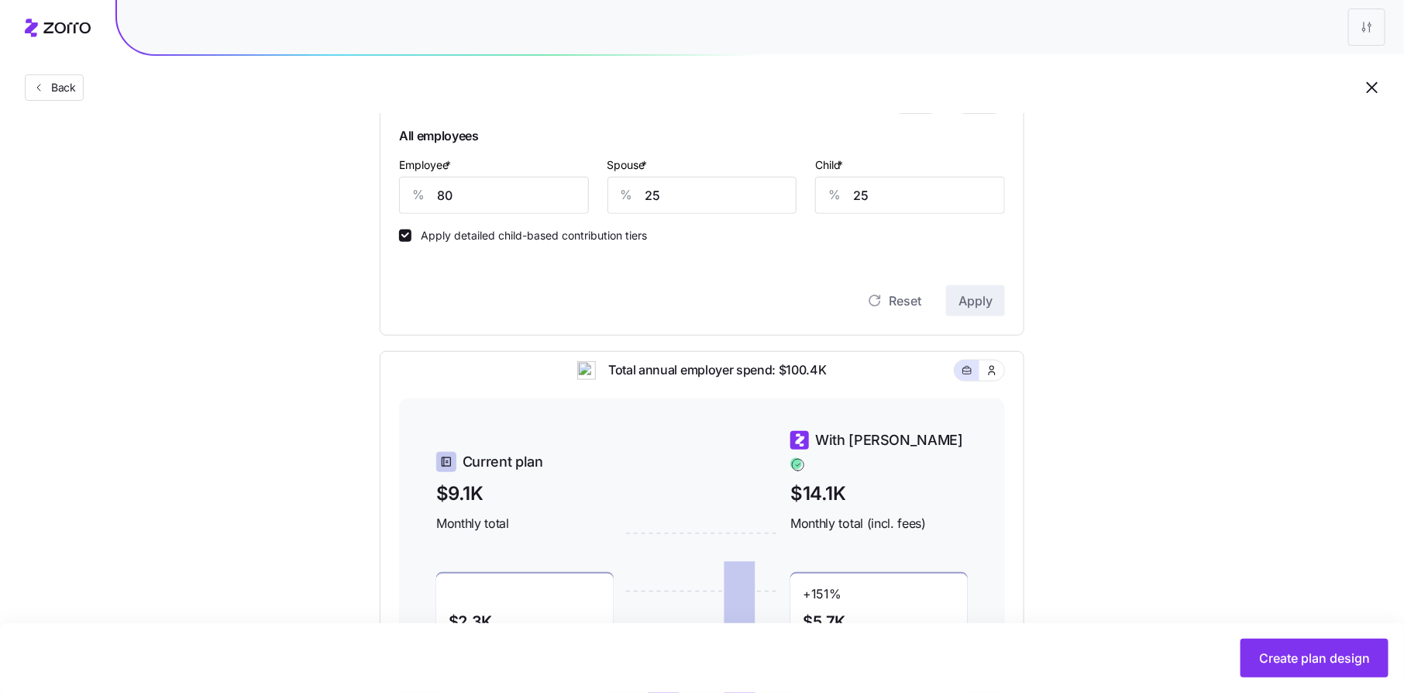
scroll to position [378, 0]
